Goal: Information Seeking & Learning: Learn about a topic

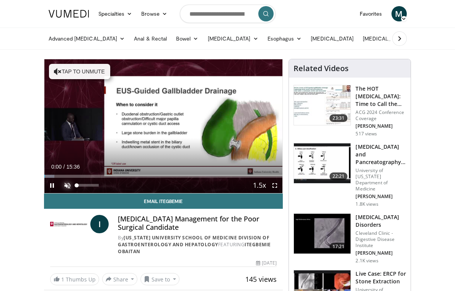
click at [68, 187] on span "Video Player" at bounding box center [67, 185] width 15 height 15
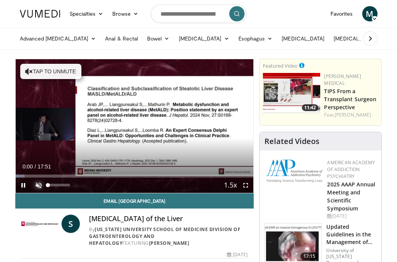
click at [38, 186] on span "Video Player" at bounding box center [38, 185] width 15 height 15
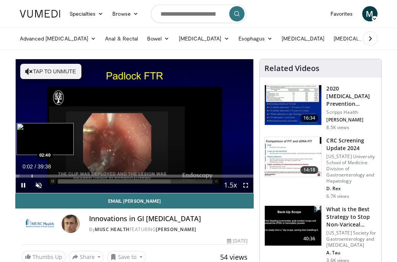
click at [32, 177] on div "Progress Bar" at bounding box center [32, 176] width 1 height 3
click at [44, 176] on div "Progress Bar" at bounding box center [44, 176] width 1 height 3
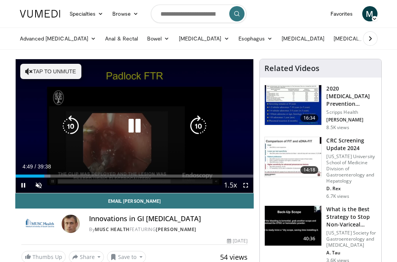
click at [50, 71] on button "Tap to unmute" at bounding box center [50, 71] width 61 height 15
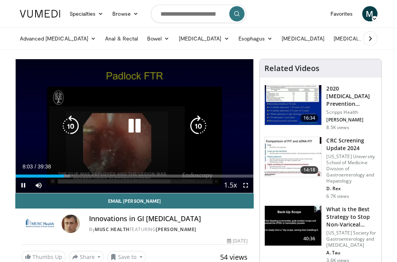
click at [131, 122] on icon "Video Player" at bounding box center [134, 125] width 21 height 21
